Goal: Find specific page/section

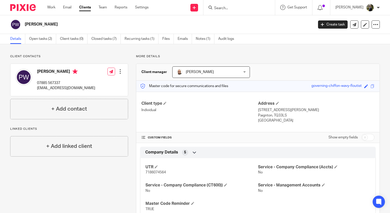
click at [20, 10] on img at bounding box center [23, 7] width 26 height 7
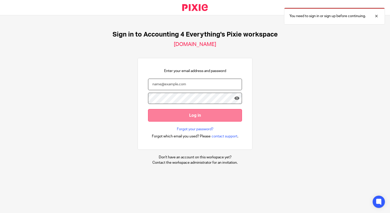
type input "josh@accounting4everything.com"
click at [176, 114] on input "Log in" at bounding box center [195, 115] width 94 height 13
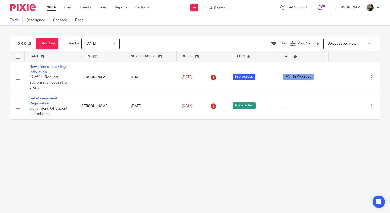
click at [227, 7] on input "Search" at bounding box center [237, 8] width 46 height 5
type input "pearls"
click at [248, 21] on link at bounding box center [244, 20] width 63 height 8
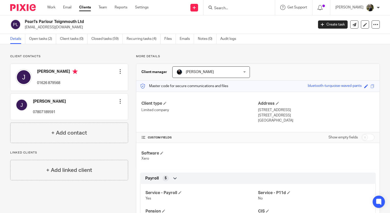
click at [229, 9] on input "Search" at bounding box center [237, 8] width 46 height 5
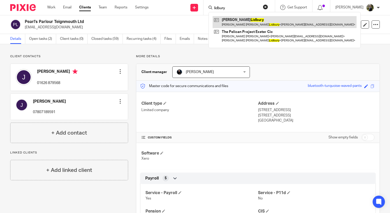
type input "lidbury"
click at [238, 17] on link at bounding box center [285, 22] width 144 height 12
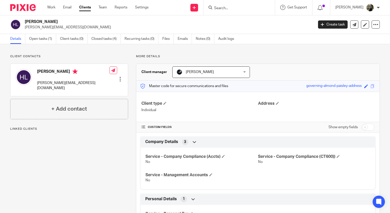
click at [251, 9] on input "Search" at bounding box center [237, 8] width 46 height 5
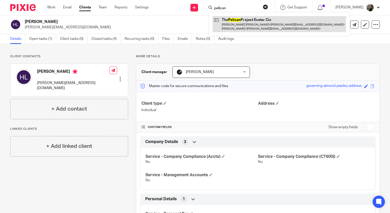
type input "pelican"
click at [246, 18] on link at bounding box center [280, 24] width 134 height 16
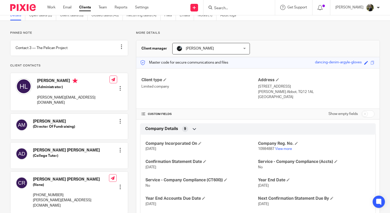
scroll to position [77, 0]
